Goal: Information Seeking & Learning: Learn about a topic

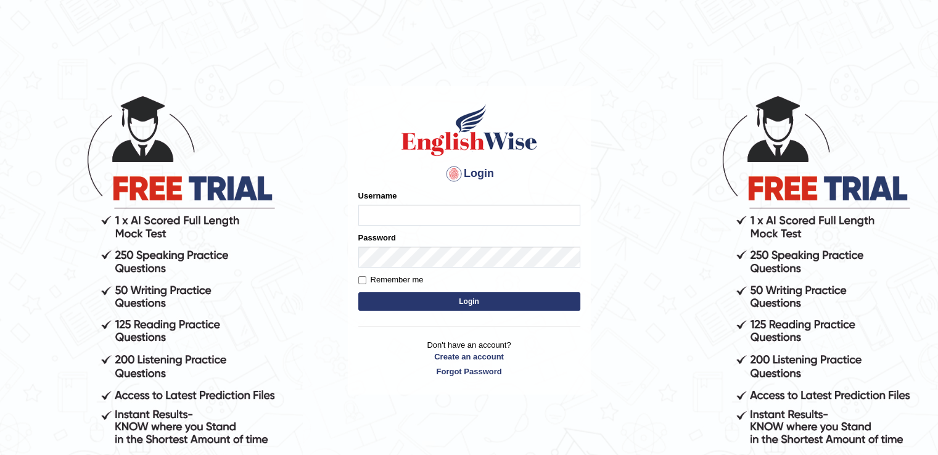
type input "RiffatM1"
click at [419, 303] on button "Login" at bounding box center [469, 301] width 222 height 19
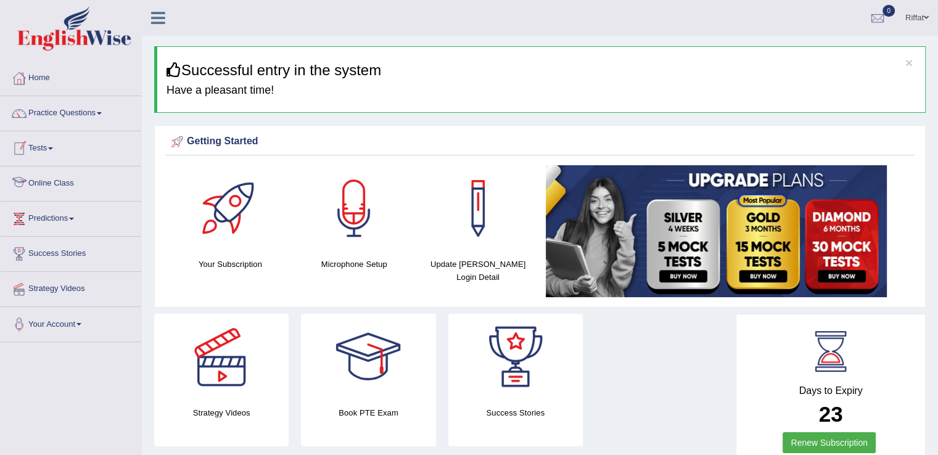
click at [84, 188] on link "Online Class" at bounding box center [71, 182] width 141 height 31
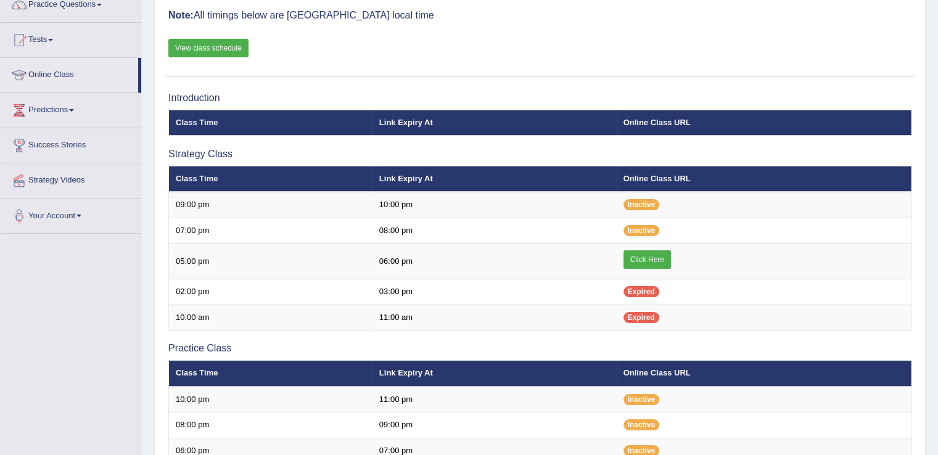
scroll to position [110, 0]
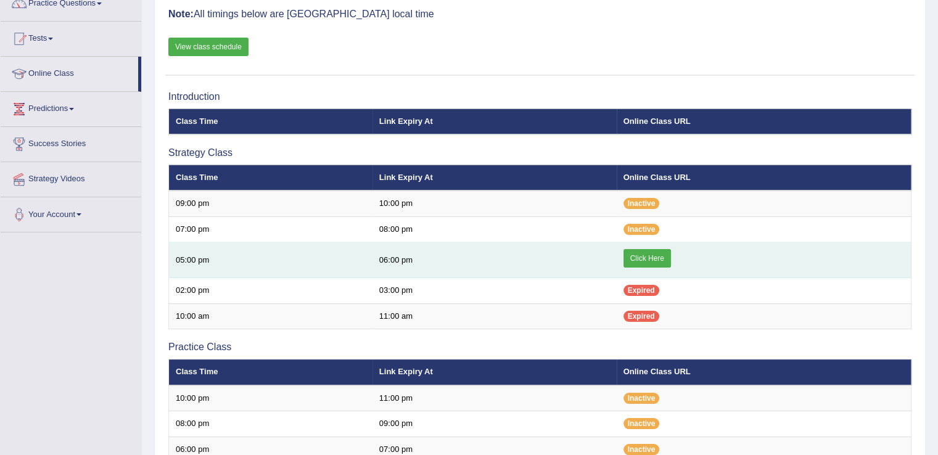
click at [646, 258] on link "Click Here" at bounding box center [646, 258] width 47 height 19
click at [641, 260] on link "Click Here" at bounding box center [646, 258] width 47 height 19
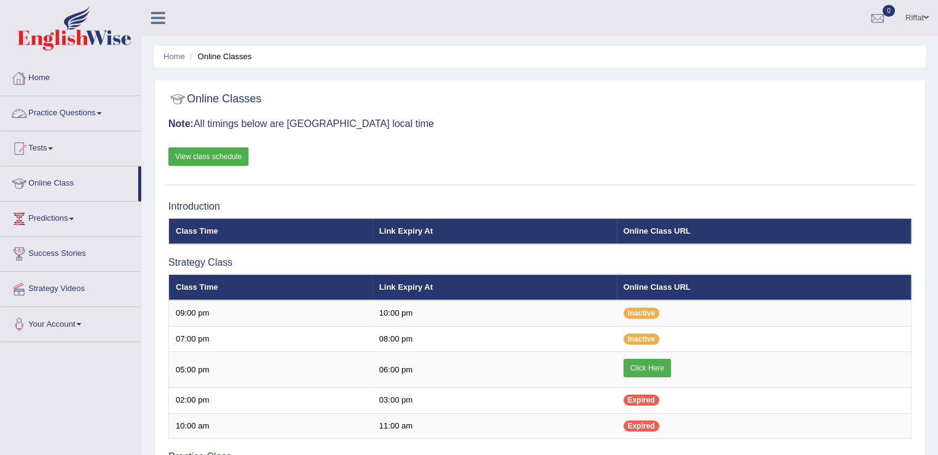
click at [107, 115] on link "Practice Questions" at bounding box center [71, 111] width 141 height 31
click at [107, 115] on link "Practice Questions" at bounding box center [70, 111] width 138 height 31
click at [106, 107] on link "Practice Questions" at bounding box center [71, 111] width 141 height 31
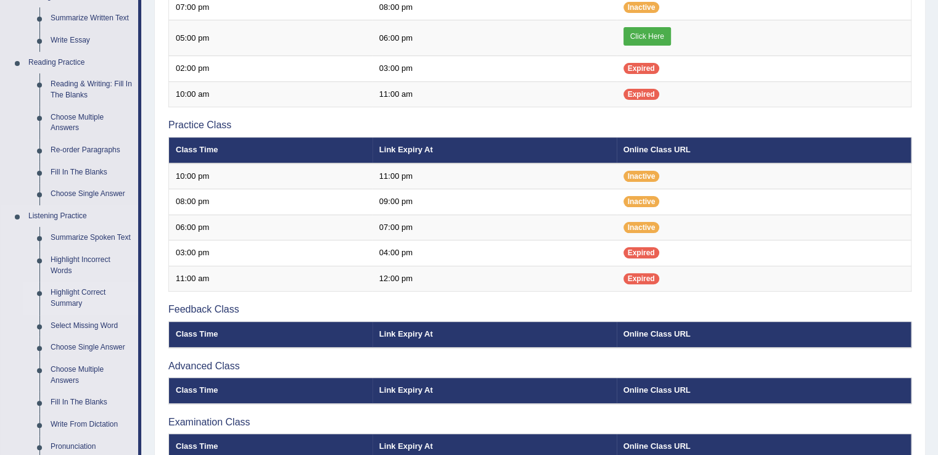
scroll to position [363, 0]
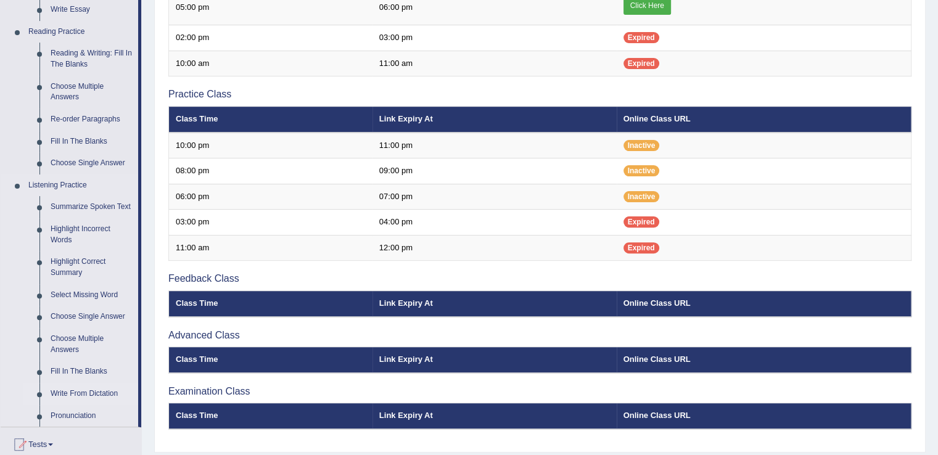
click at [89, 396] on link "Write From Dictation" at bounding box center [91, 394] width 93 height 22
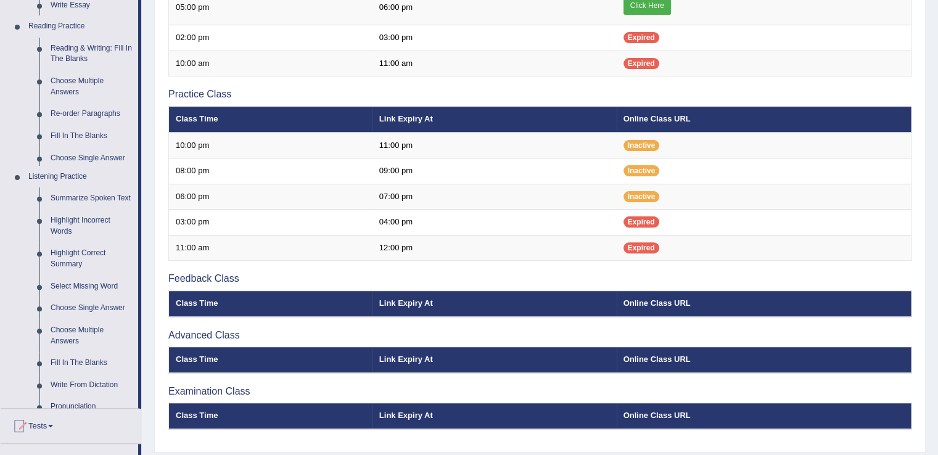
click at [89, 396] on div "Toggle navigation Home Practice Questions Speaking Practice Read Aloud Repeat S…" at bounding box center [469, 61] width 938 height 849
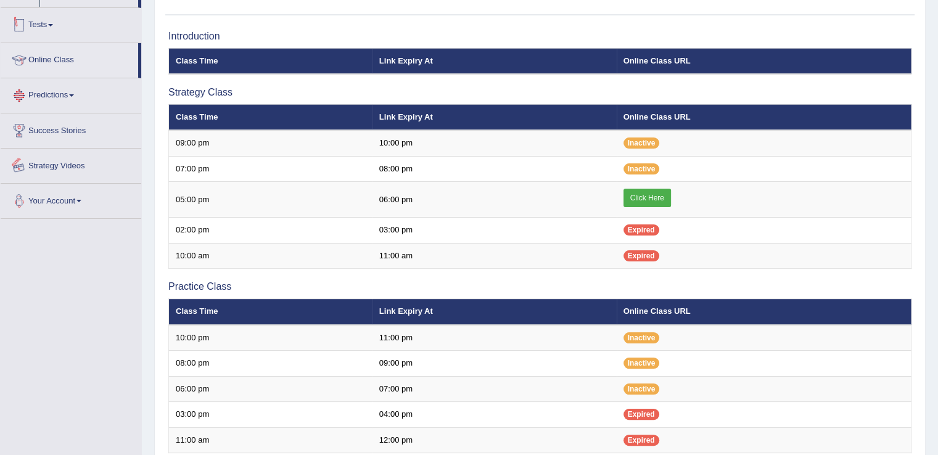
scroll to position [215, 0]
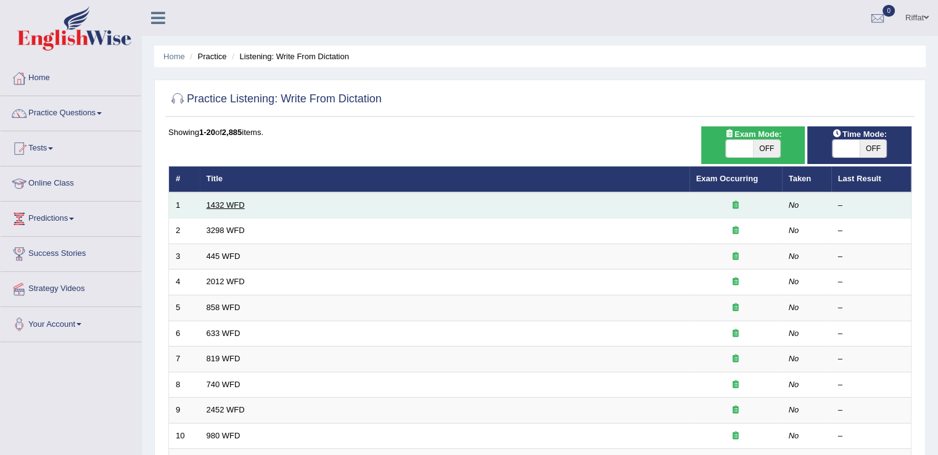
click at [231, 205] on link "1432 WFD" at bounding box center [226, 204] width 38 height 9
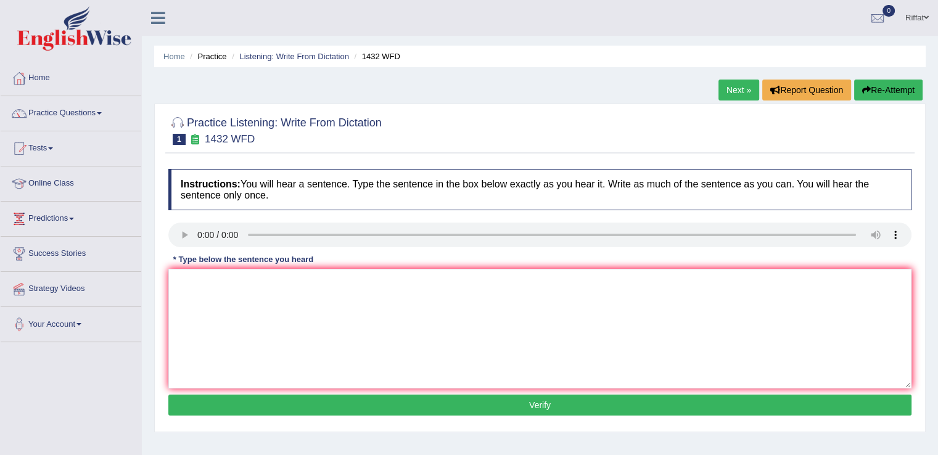
scroll to position [34, 0]
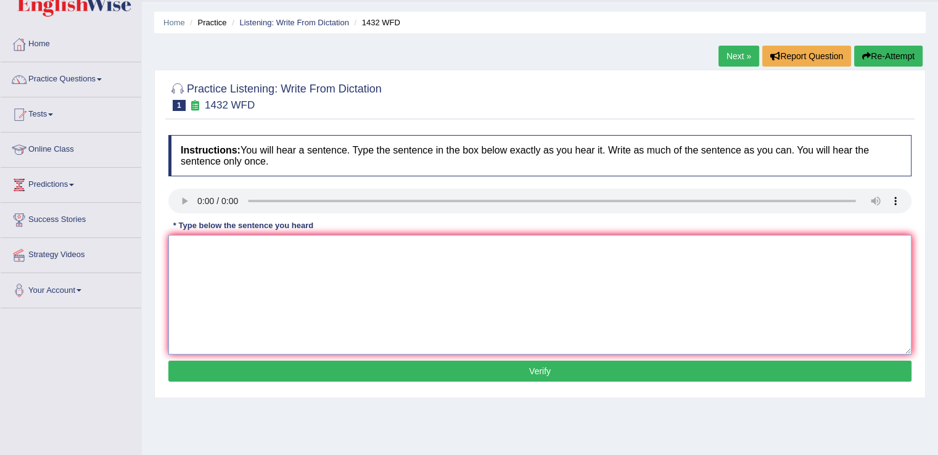
click at [345, 252] on textarea at bounding box center [539, 295] width 743 height 120
click at [179, 250] on textarea at bounding box center [539, 295] width 743 height 120
type textarea "More physical activity is beneficial to your health."
click at [337, 365] on button "Verify" at bounding box center [539, 371] width 743 height 21
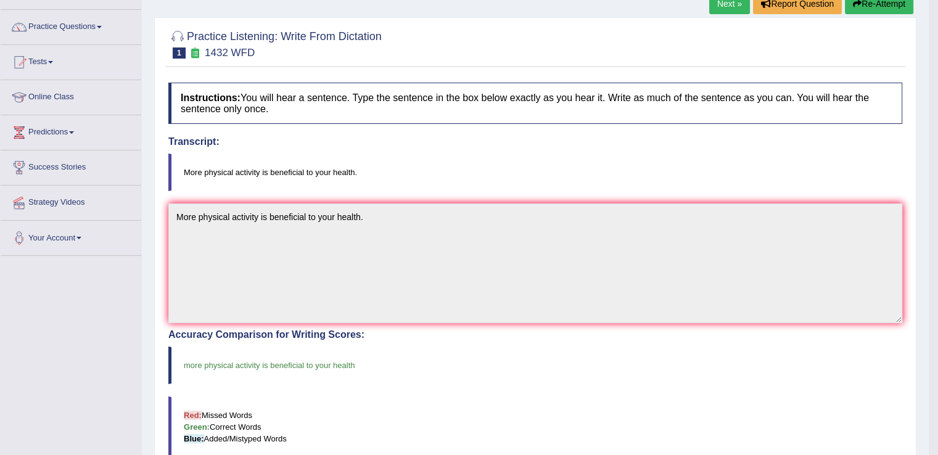
scroll to position [81, 0]
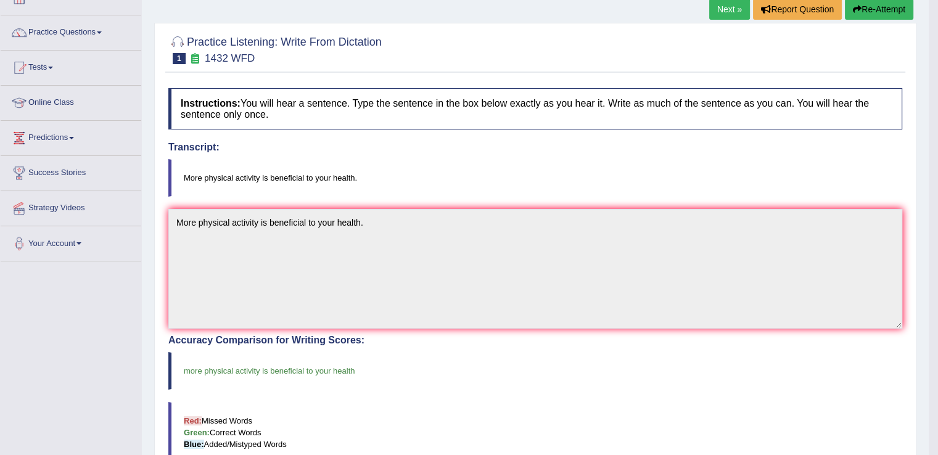
click at [720, 7] on link "Next »" at bounding box center [729, 9] width 41 height 21
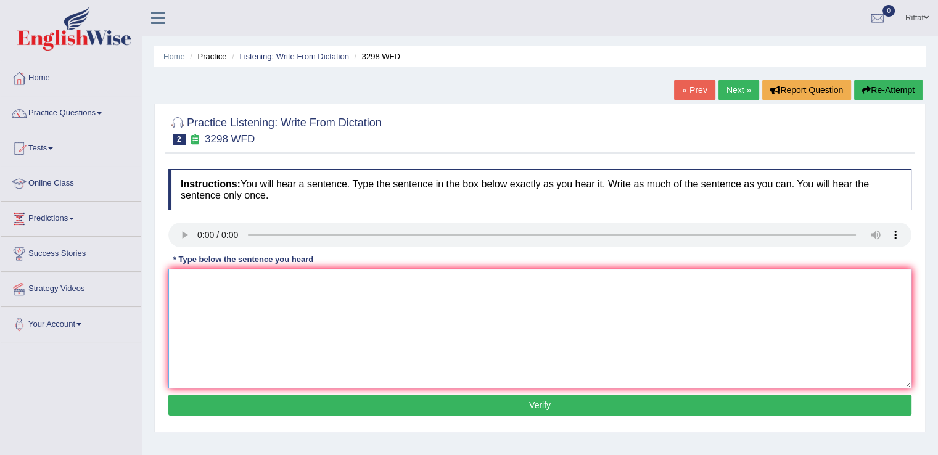
click at [377, 282] on textarea at bounding box center [539, 329] width 743 height 120
click at [116, 109] on link "Practice Questions" at bounding box center [71, 111] width 141 height 31
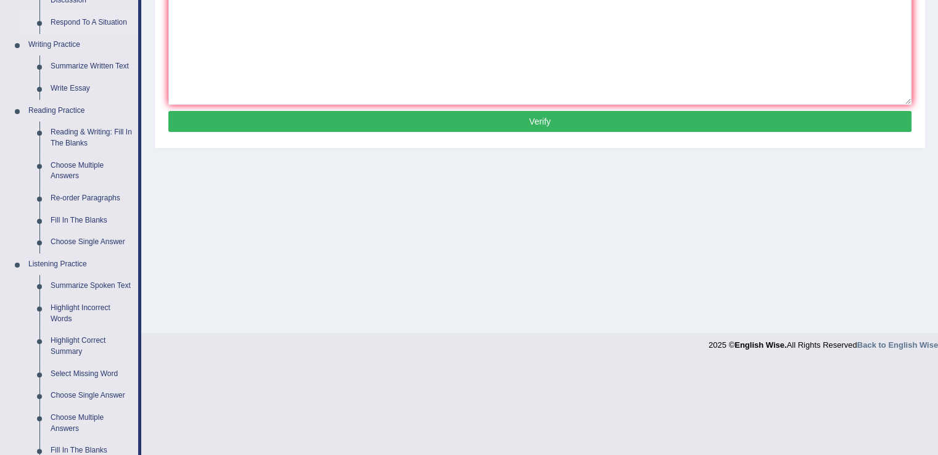
scroll to position [406, 0]
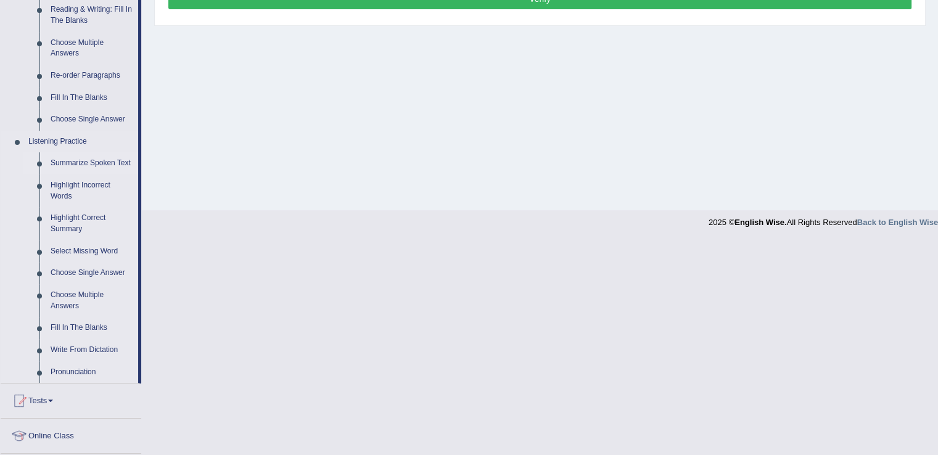
click at [86, 164] on link "Summarize Spoken Text" at bounding box center [91, 163] width 93 height 22
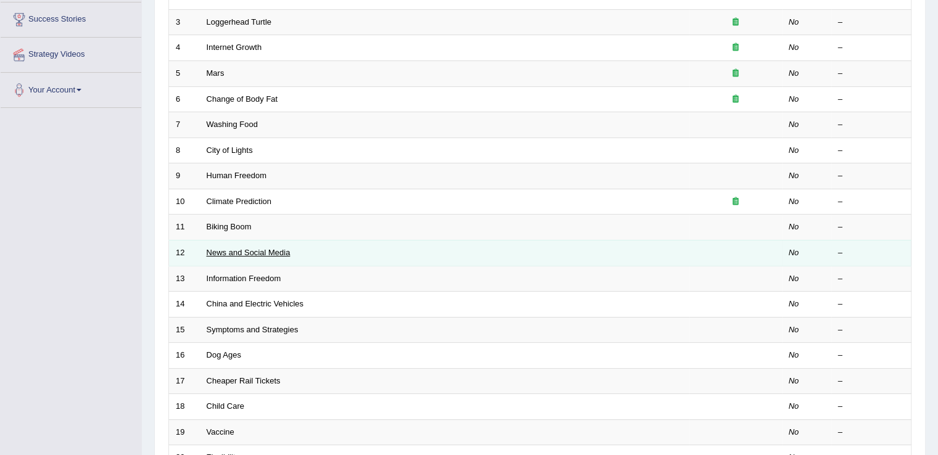
scroll to position [358, 0]
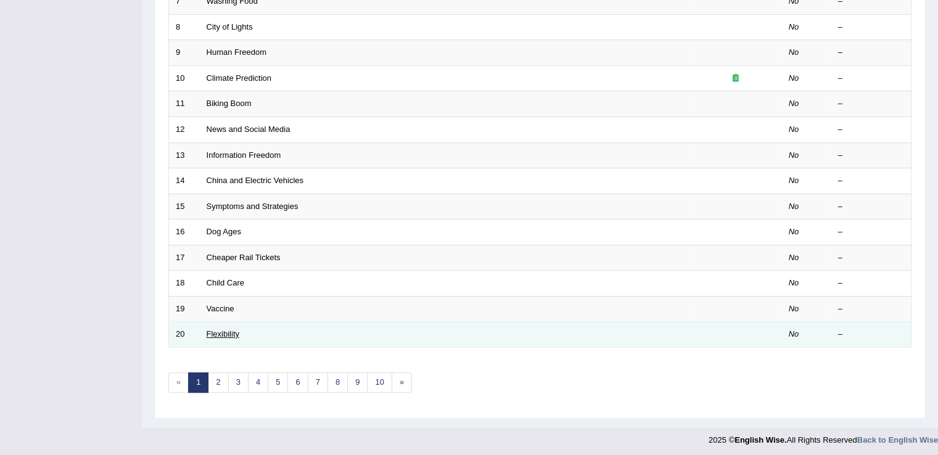
click at [227, 331] on link "Flexibility" at bounding box center [223, 333] width 33 height 9
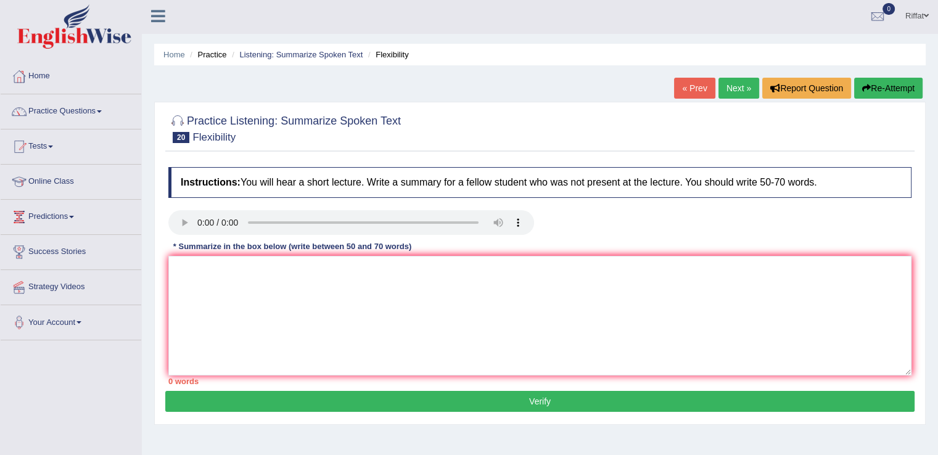
scroll to position [1, 0]
